Goal: Transaction & Acquisition: Register for event/course

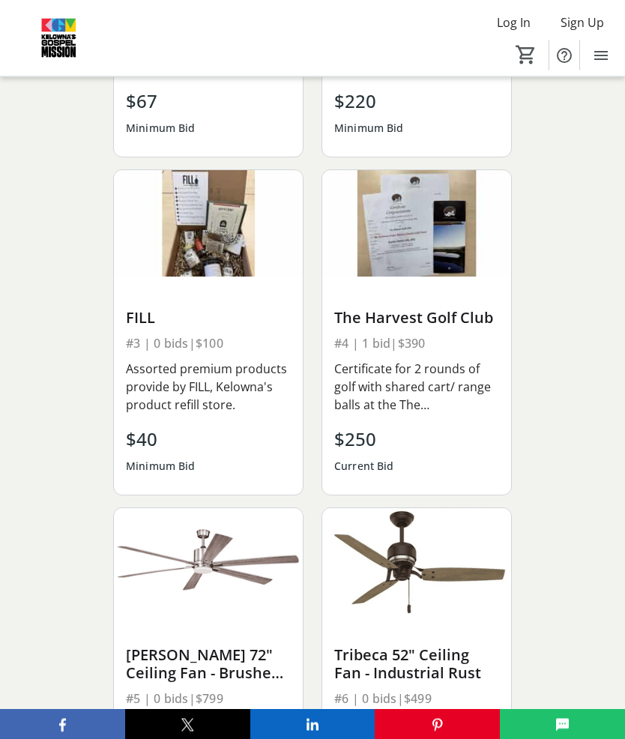
scroll to position [2153, 0]
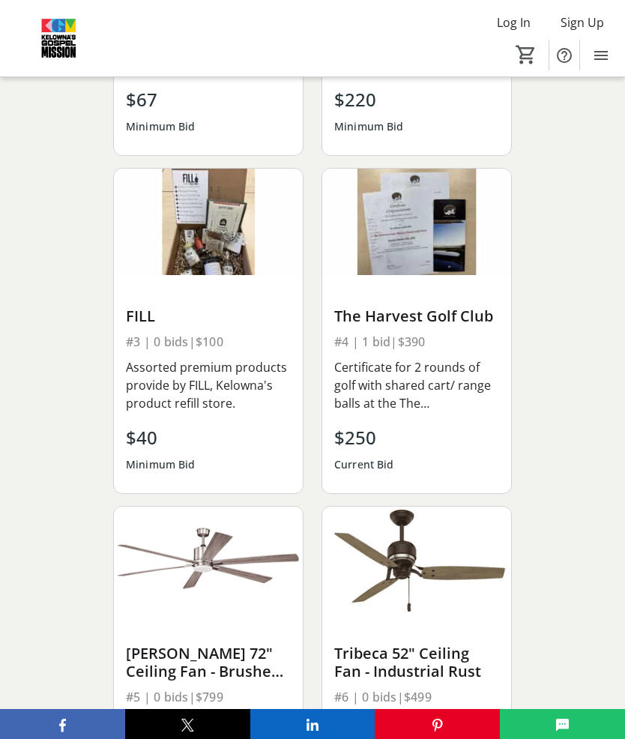
click at [545, 573] on div "Silent Auction Man Made Barbershop #1 | 0 bids | $167.40 This deluxe package fr…" at bounding box center [312, 335] width 625 height 1170
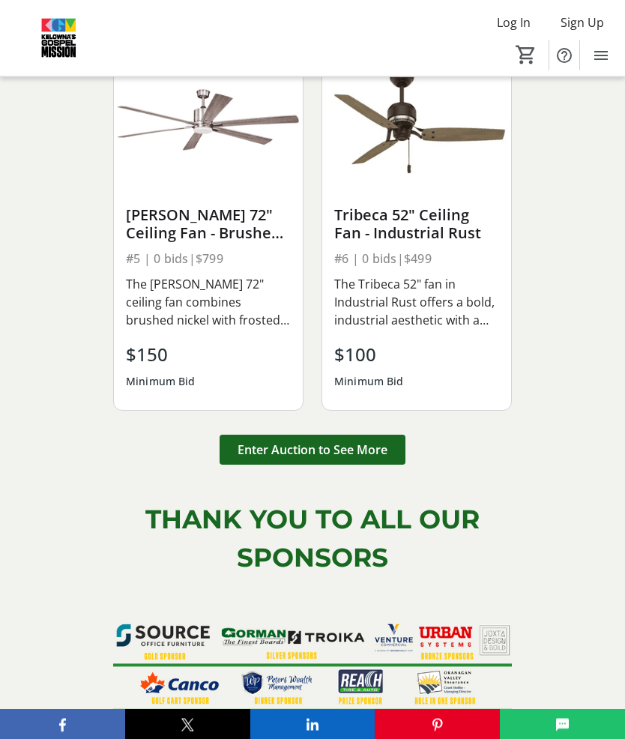
scroll to position [2609, 0]
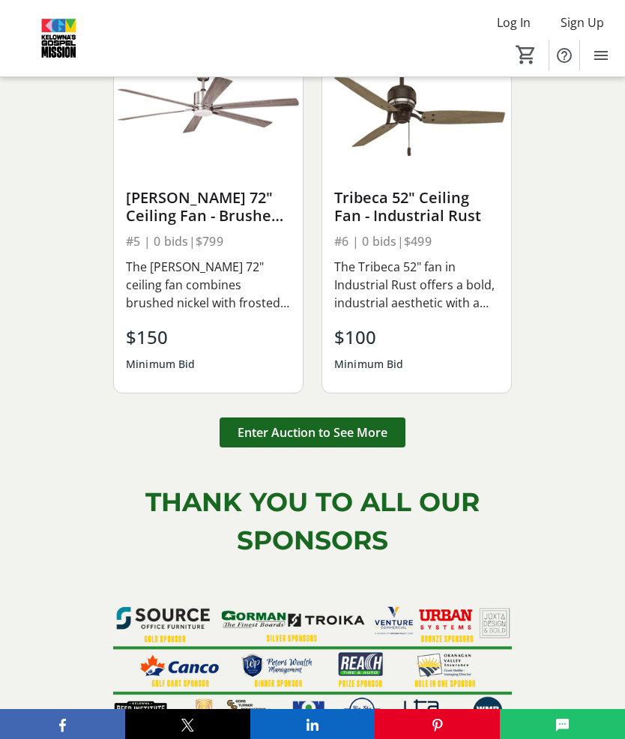
click at [357, 441] on span "Enter Auction to See More" at bounding box center [312, 432] width 150 height 18
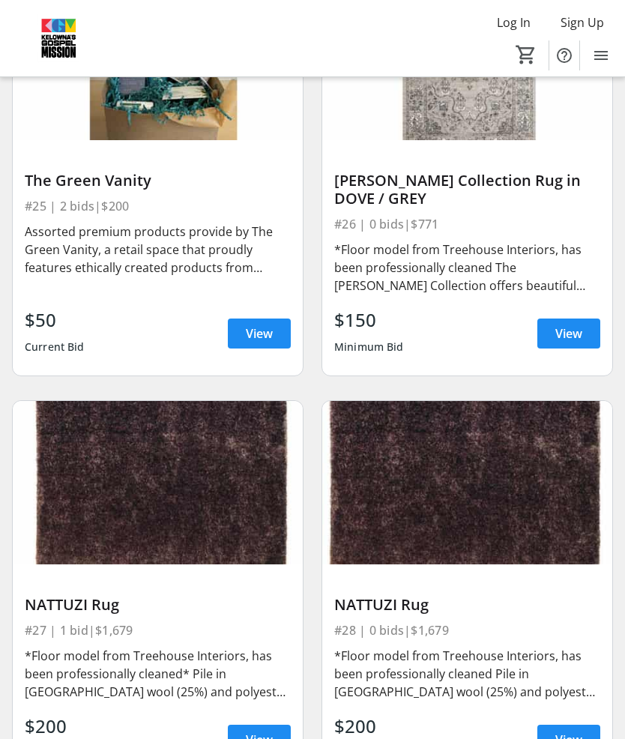
scroll to position [5165, 0]
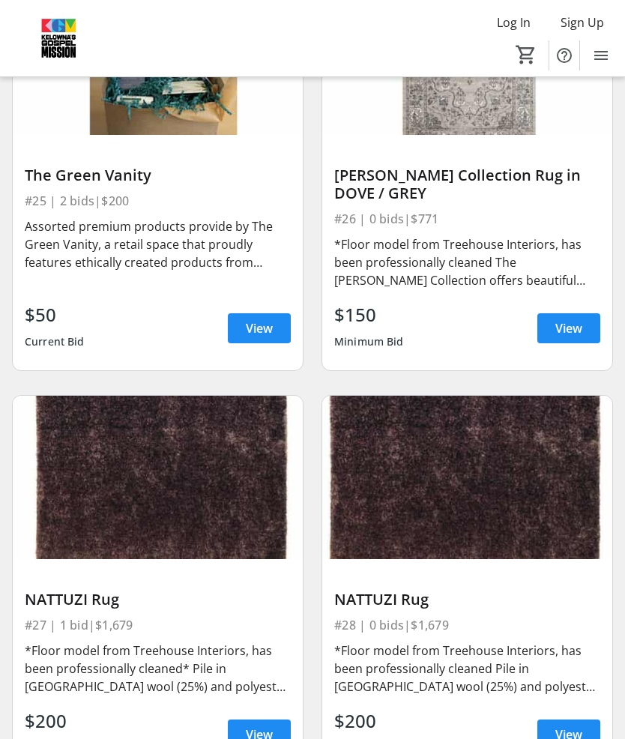
click at [270, 725] on span "View" at bounding box center [259, 734] width 27 height 18
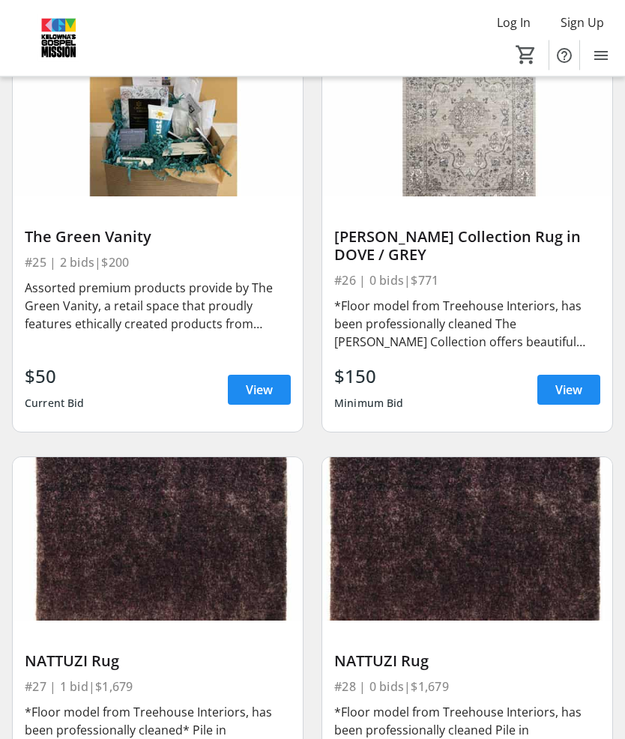
scroll to position [5100, 0]
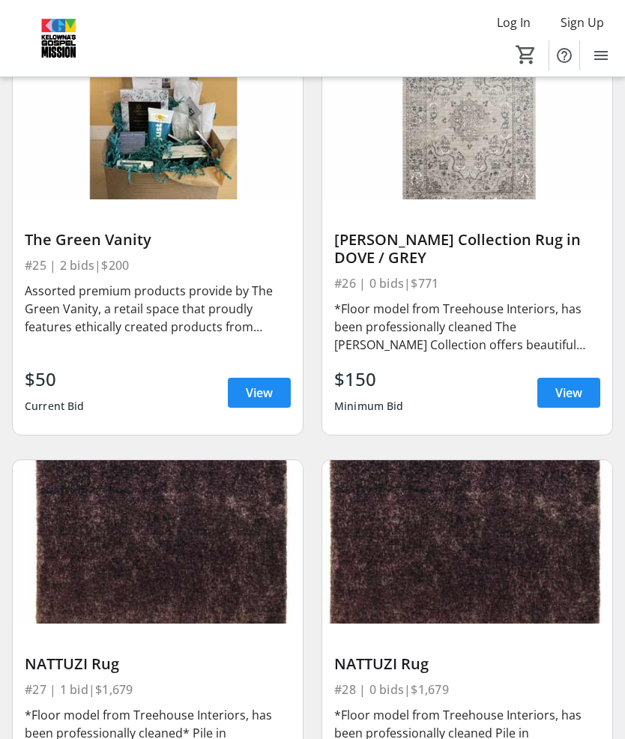
click at [572, 384] on span "View" at bounding box center [568, 393] width 27 height 18
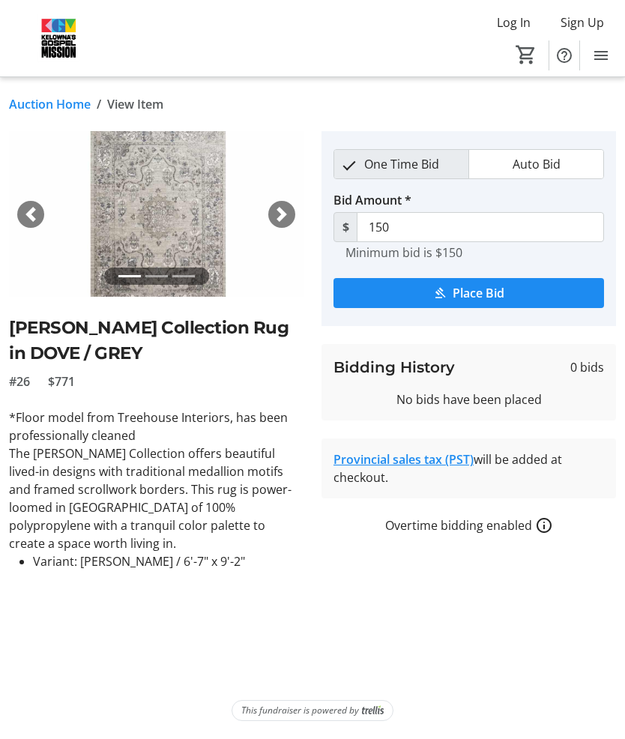
click at [420, 454] on link "Provincial sales tax (PST)" at bounding box center [403, 459] width 140 height 16
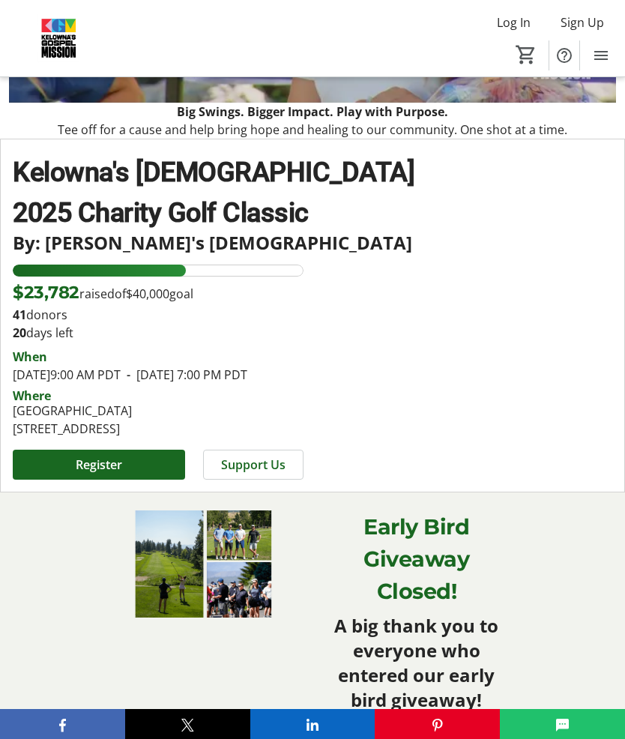
scroll to position [315, 0]
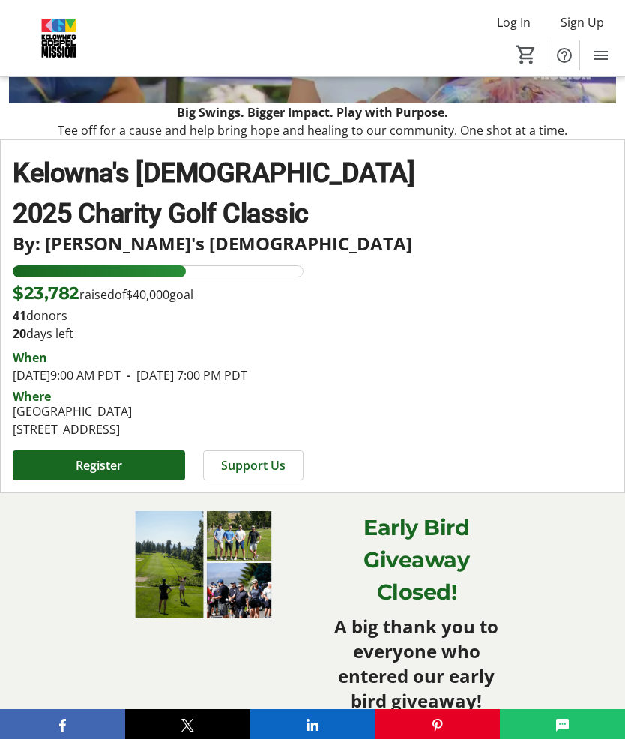
click at [138, 483] on span at bounding box center [99, 465] width 172 height 36
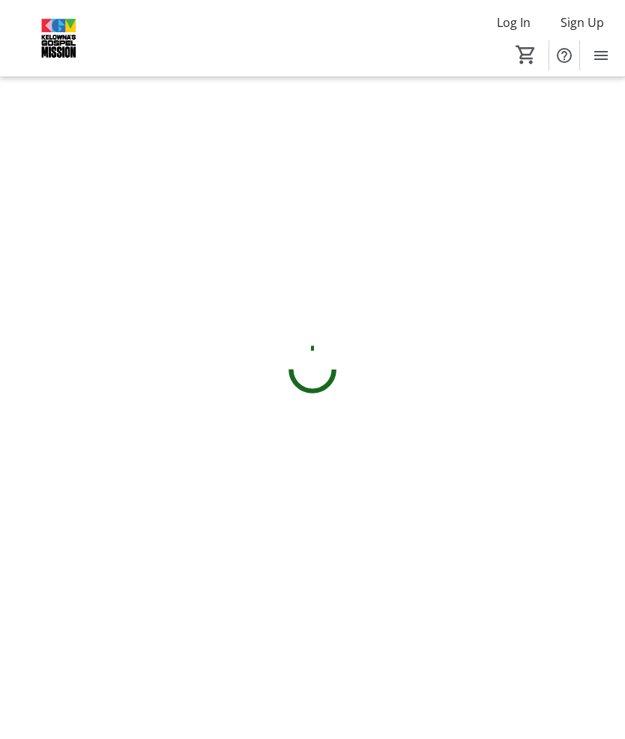
scroll to position [65, 0]
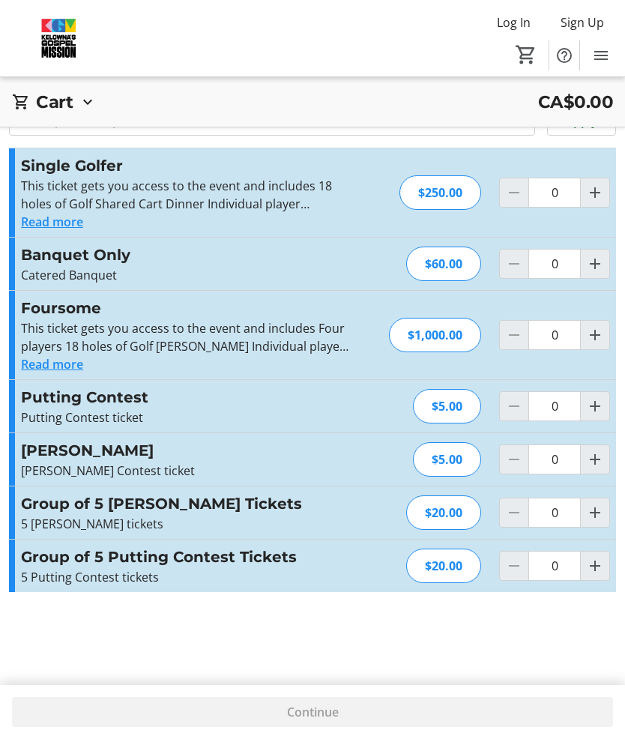
click at [67, 213] on button "Read more" at bounding box center [52, 222] width 62 height 18
